Goal: Find specific page/section: Find specific page/section

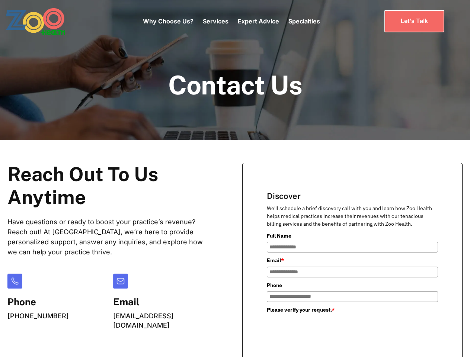
click at [231, 21] on div "Why Choose Us? Services Chronic Care Management Contract Optimization Denial An…" at bounding box center [231, 21] width 177 height 31
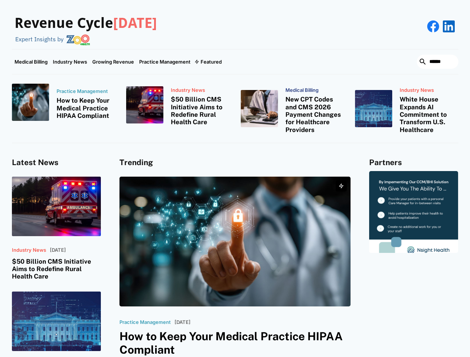
click at [208, 62] on div "Featured" at bounding box center [211, 62] width 21 height 6
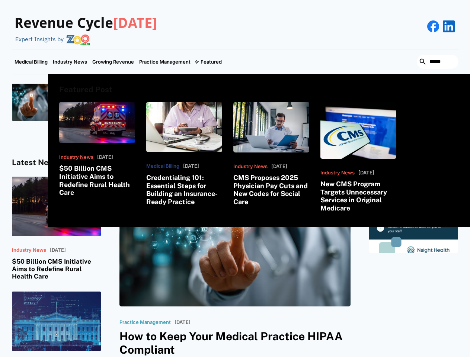
click at [389, 357] on html "Revenue Cycle Today Expert Insights by Medical Billing Industry News Growing Re…" at bounding box center [235, 178] width 470 height 357
